Goal: Find specific page/section: Find specific page/section

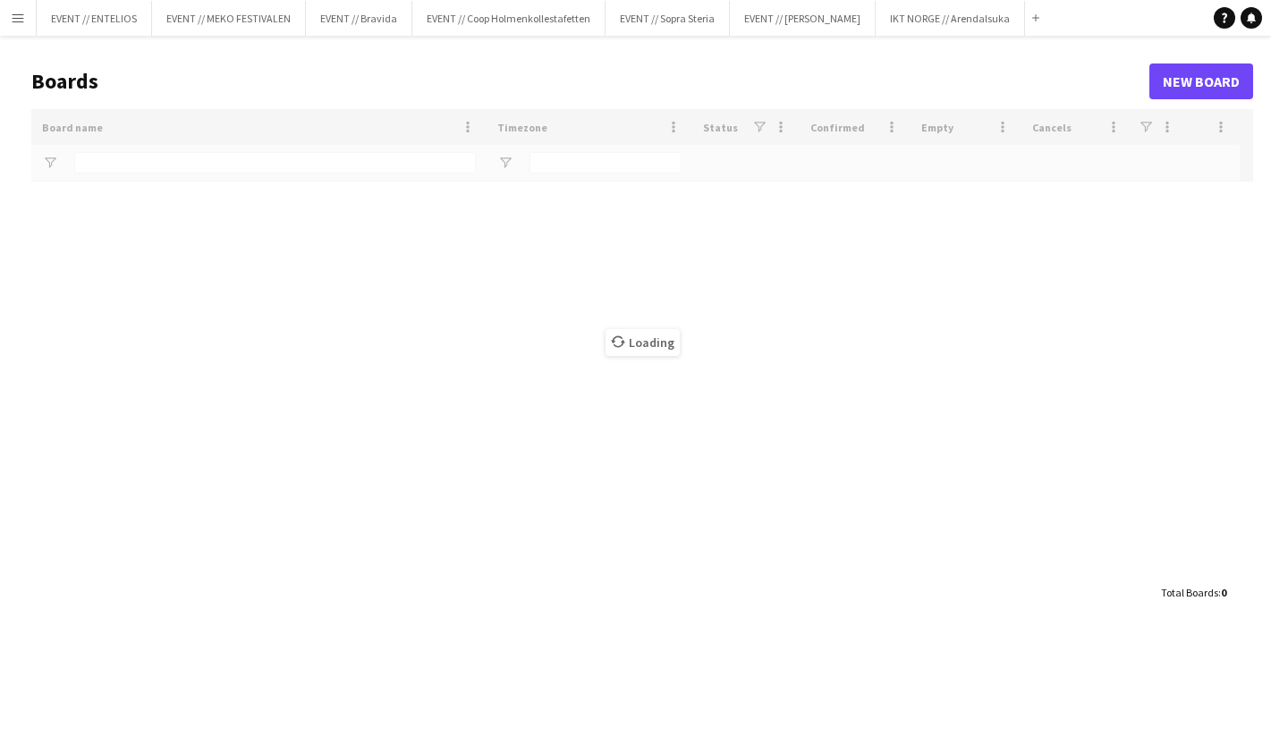
click at [30, 24] on button "Menu" at bounding box center [18, 18] width 36 height 36
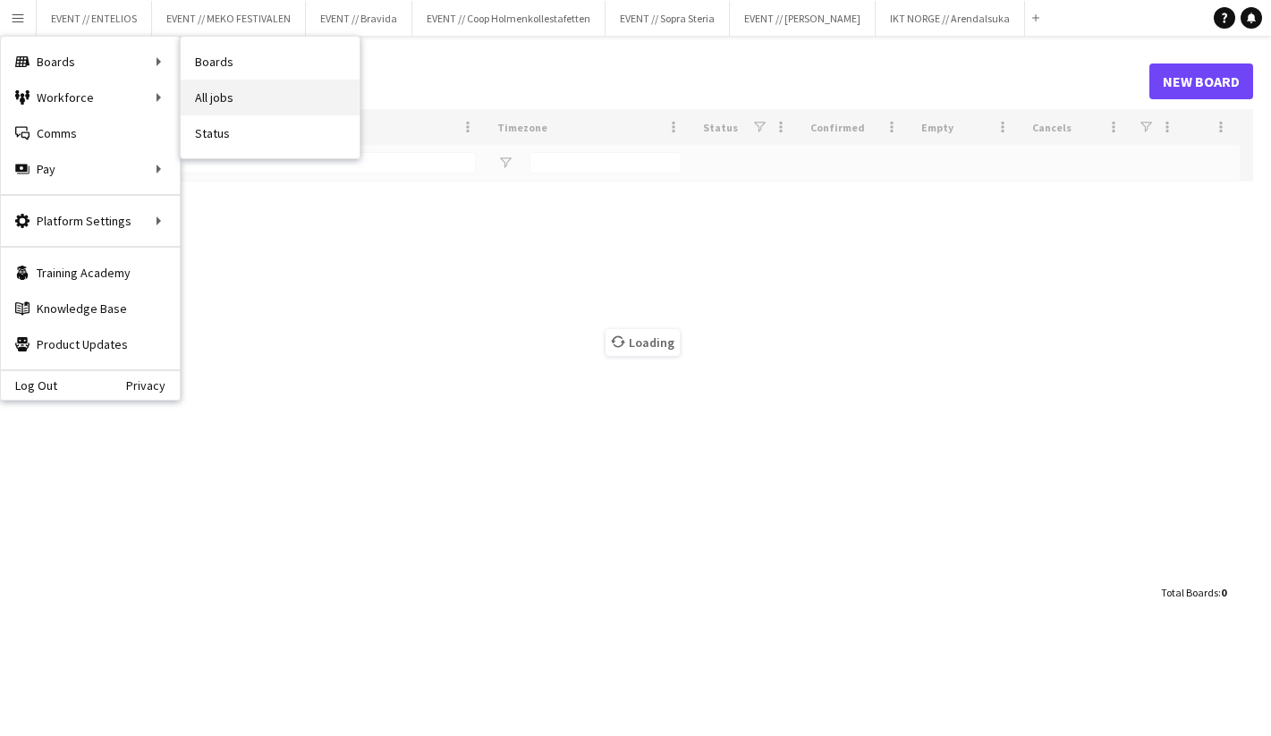
type input "*******"
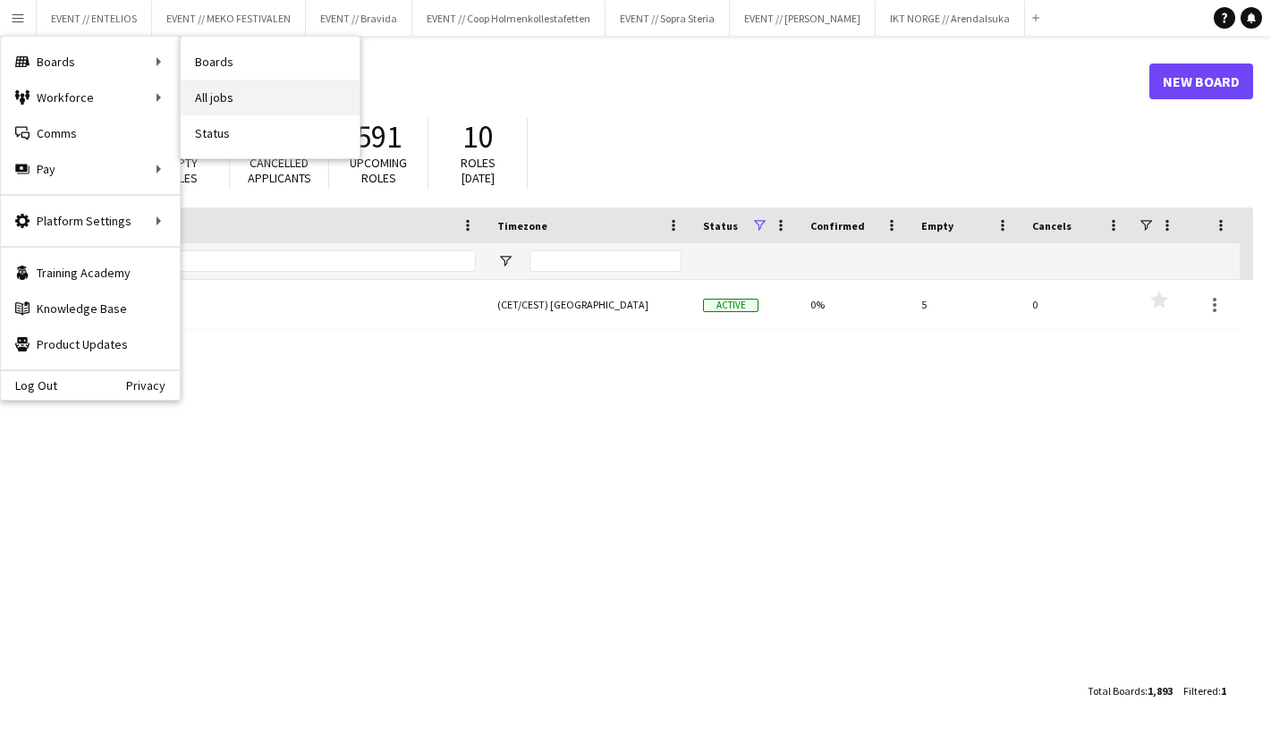
click at [229, 93] on link "All jobs" at bounding box center [270, 98] width 179 height 36
